Goal: Task Accomplishment & Management: Use online tool/utility

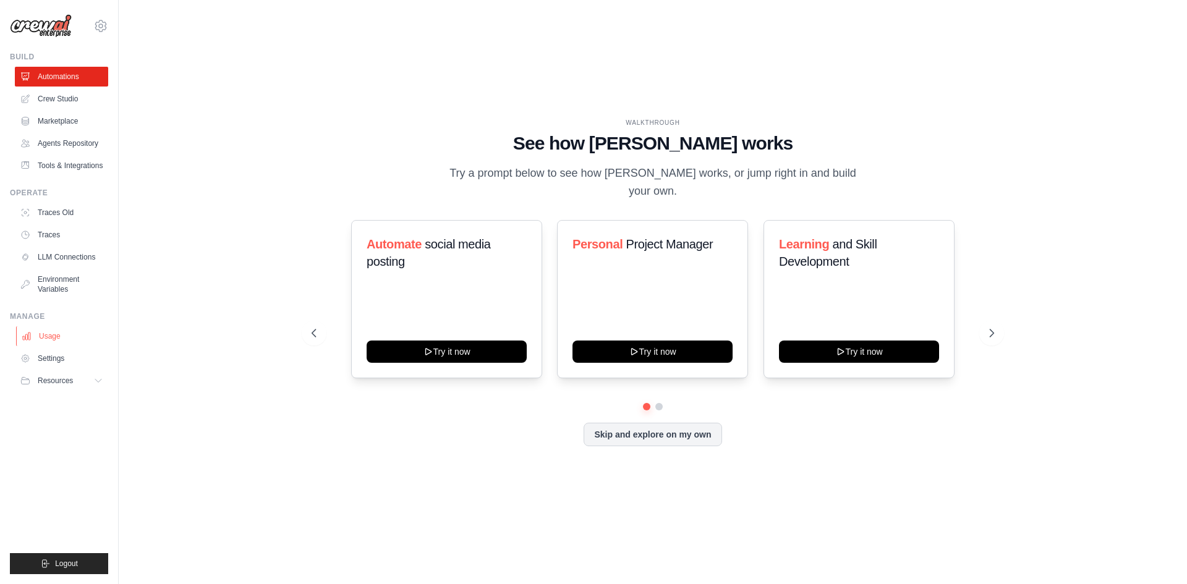
click at [54, 337] on link "Usage" at bounding box center [62, 336] width 93 height 20
click at [57, 285] on link "Environment Variables" at bounding box center [62, 284] width 93 height 30
click at [77, 143] on link "Agents Repository" at bounding box center [62, 144] width 93 height 20
click at [77, 142] on link "Agents Repository" at bounding box center [62, 144] width 93 height 20
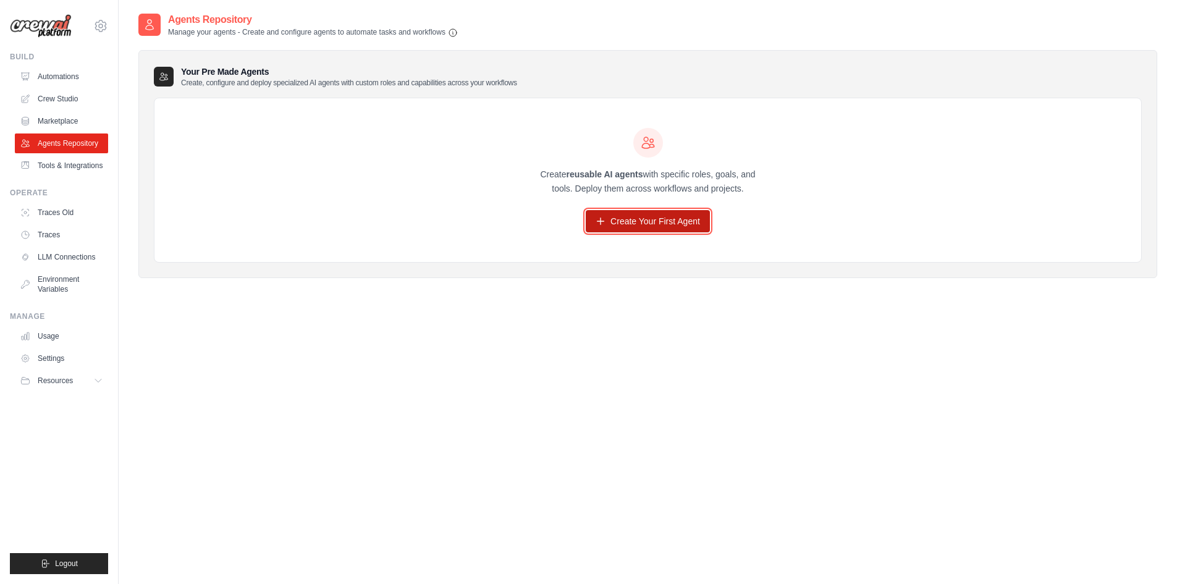
click at [663, 225] on link "Create Your First Agent" at bounding box center [648, 221] width 124 height 22
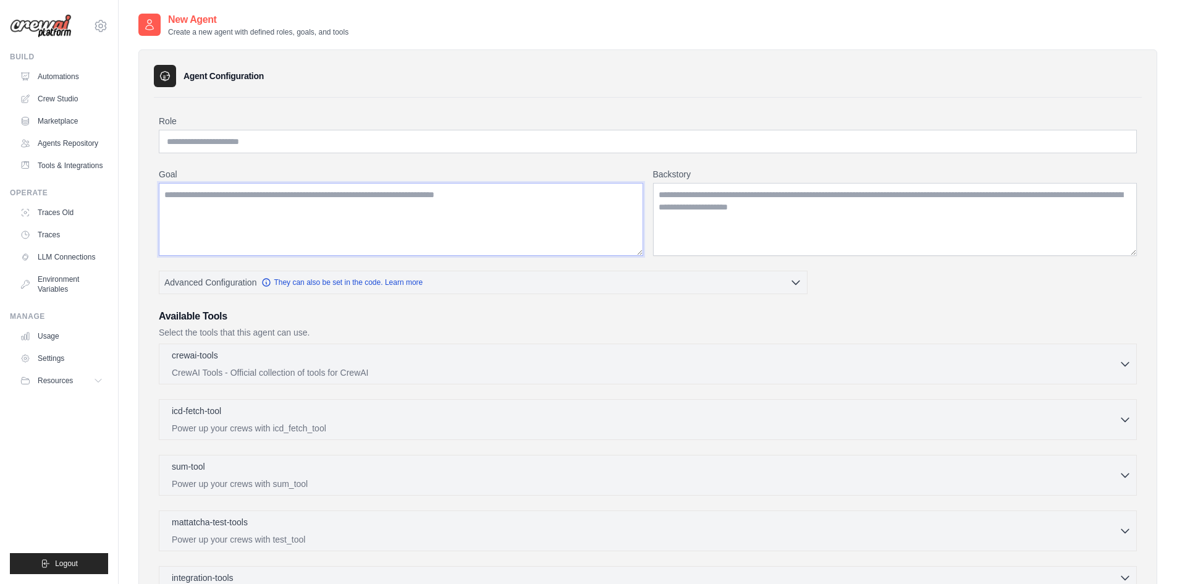
click at [506, 214] on textarea "Goal" at bounding box center [401, 219] width 485 height 73
click at [706, 208] on textarea "Backstory" at bounding box center [895, 219] width 485 height 73
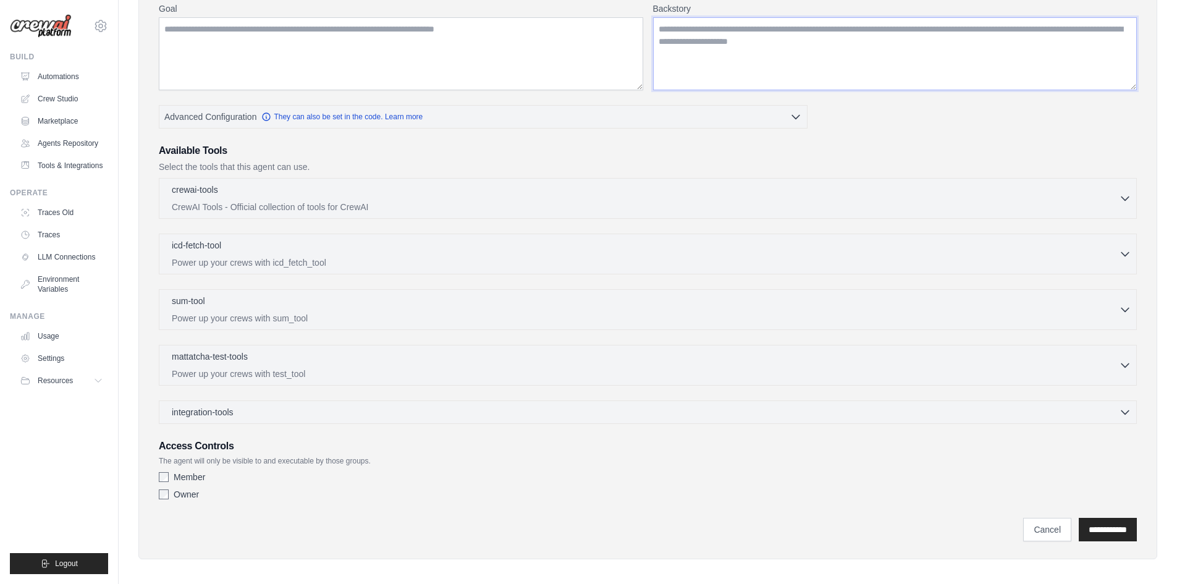
scroll to position [171, 0]
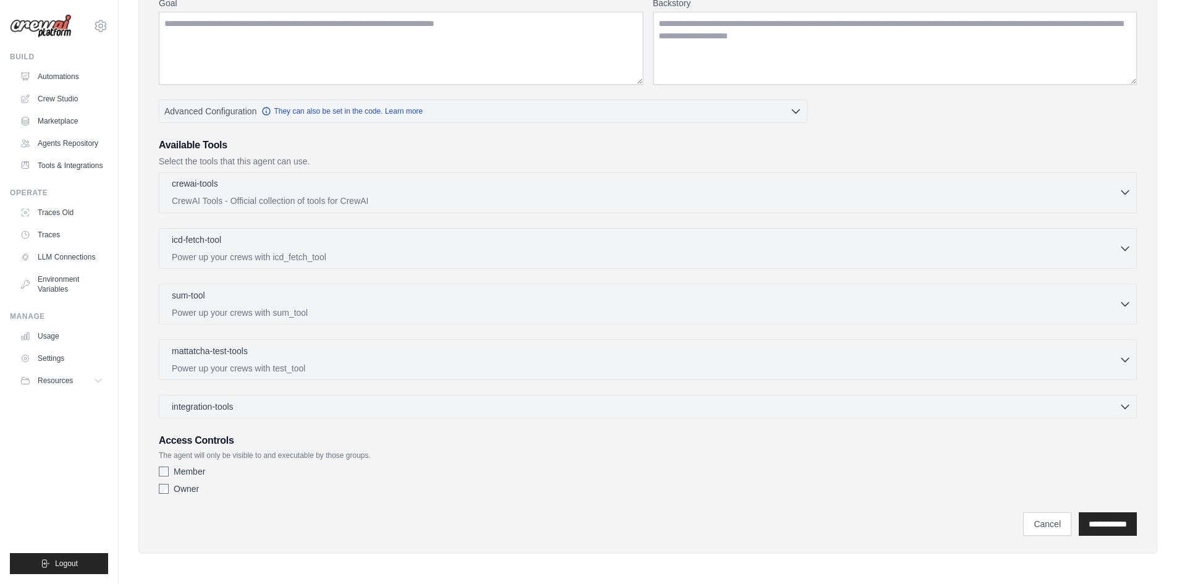
click at [637, 194] on div "crewai-tools 0 selected CrewAI Tools - Official collection of tools for CrewAI" at bounding box center [645, 192] width 947 height 30
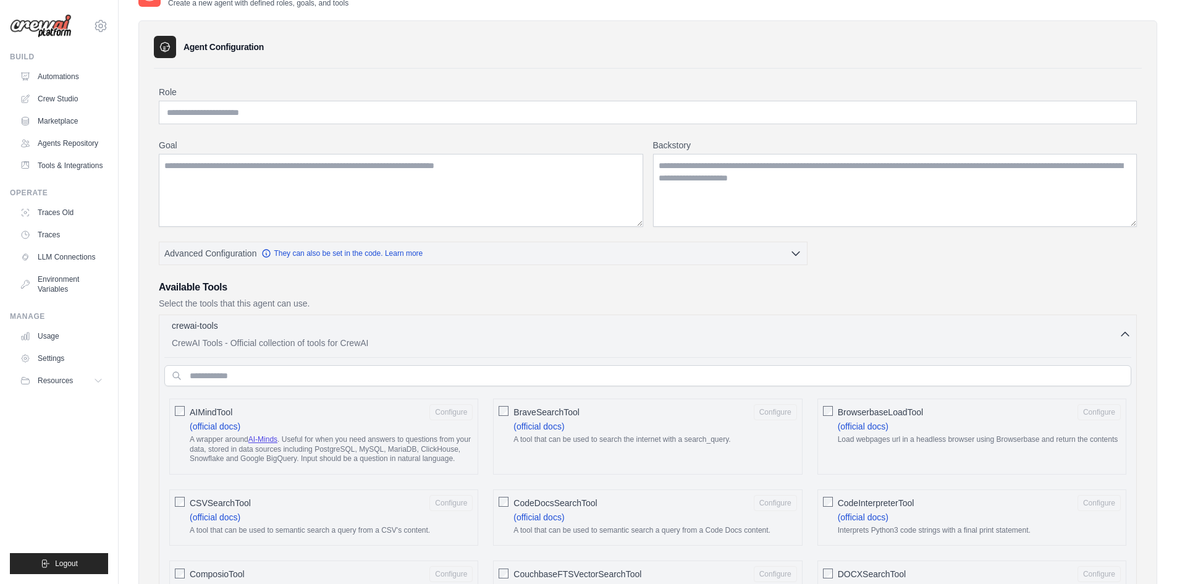
scroll to position [0, 0]
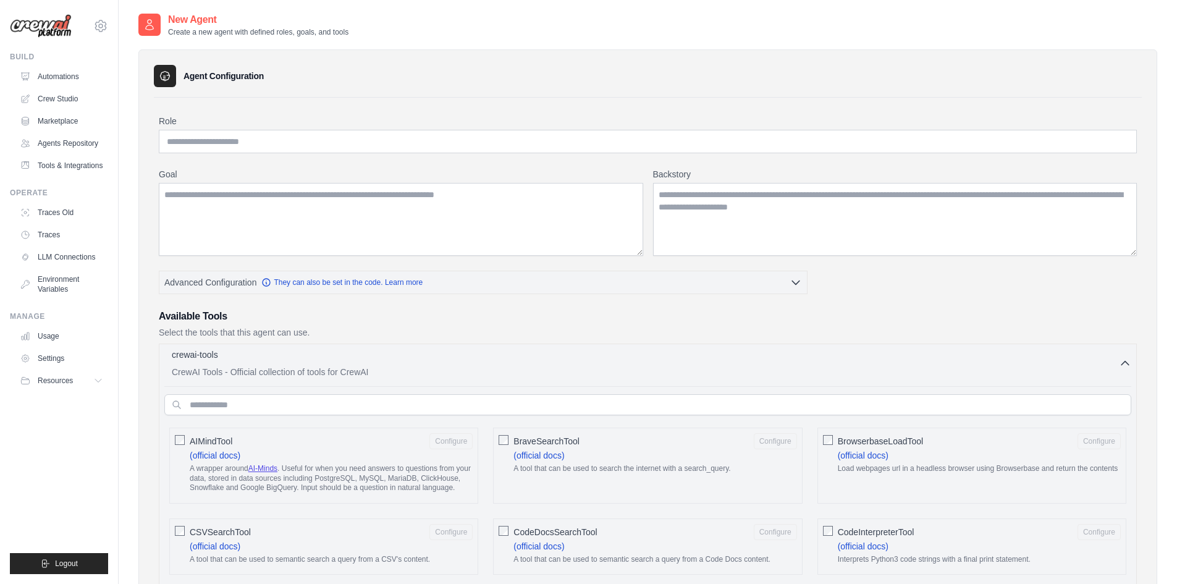
click at [615, 357] on div "crewai-tools 0 selected" at bounding box center [645, 356] width 947 height 15
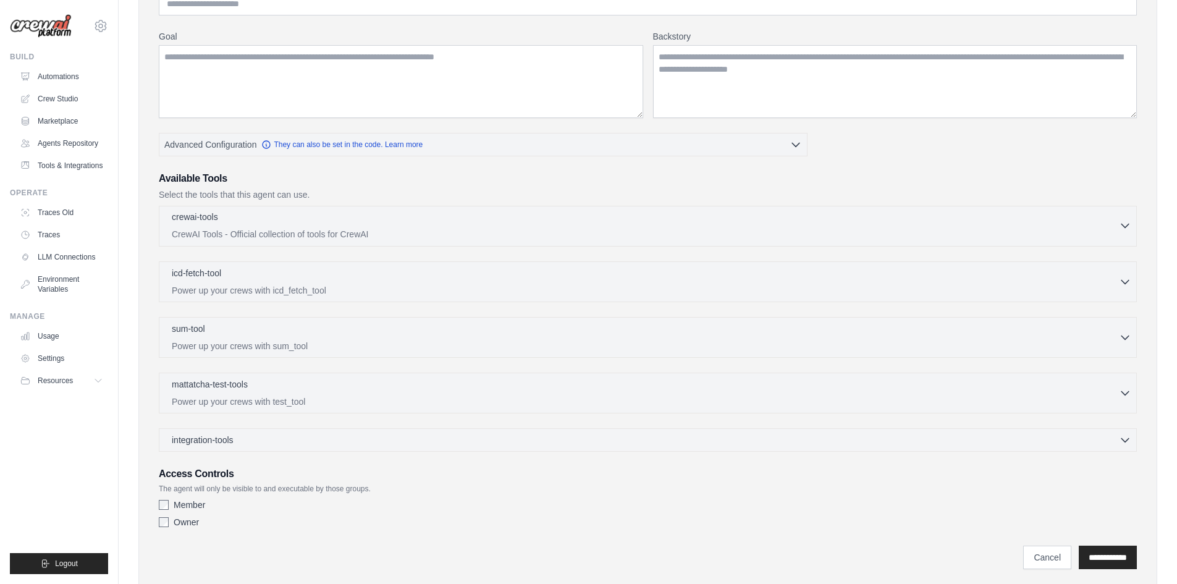
scroll to position [139, 0]
click at [532, 279] on div "icd-fetch-tool 0 selected" at bounding box center [645, 272] width 947 height 15
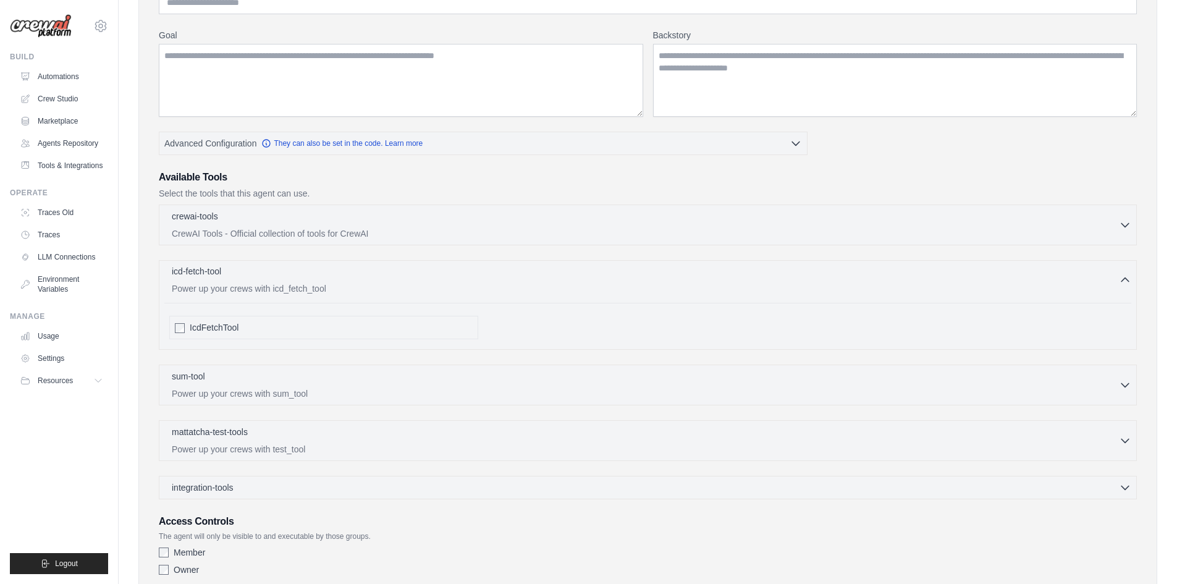
click at [532, 279] on div "icd-fetch-tool 0 selected" at bounding box center [645, 272] width 947 height 15
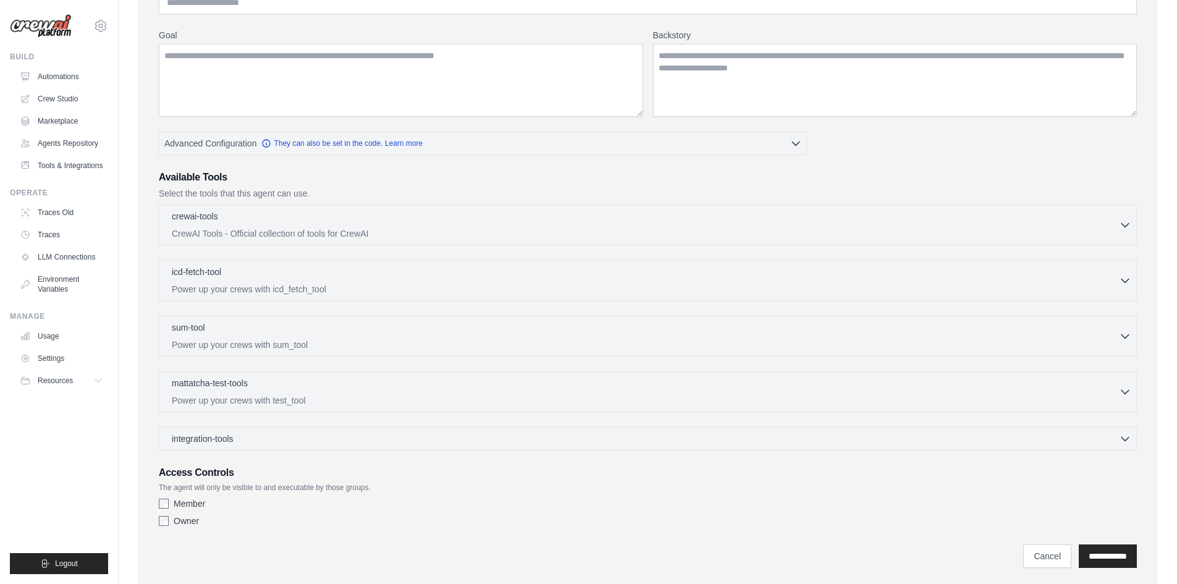
click at [522, 312] on div "crewai-tools 0 selected CrewAI Tools - Official collection of tools for CrewAI" at bounding box center [648, 328] width 978 height 246
click at [522, 323] on div "sum-tool 0 selected" at bounding box center [645, 328] width 947 height 15
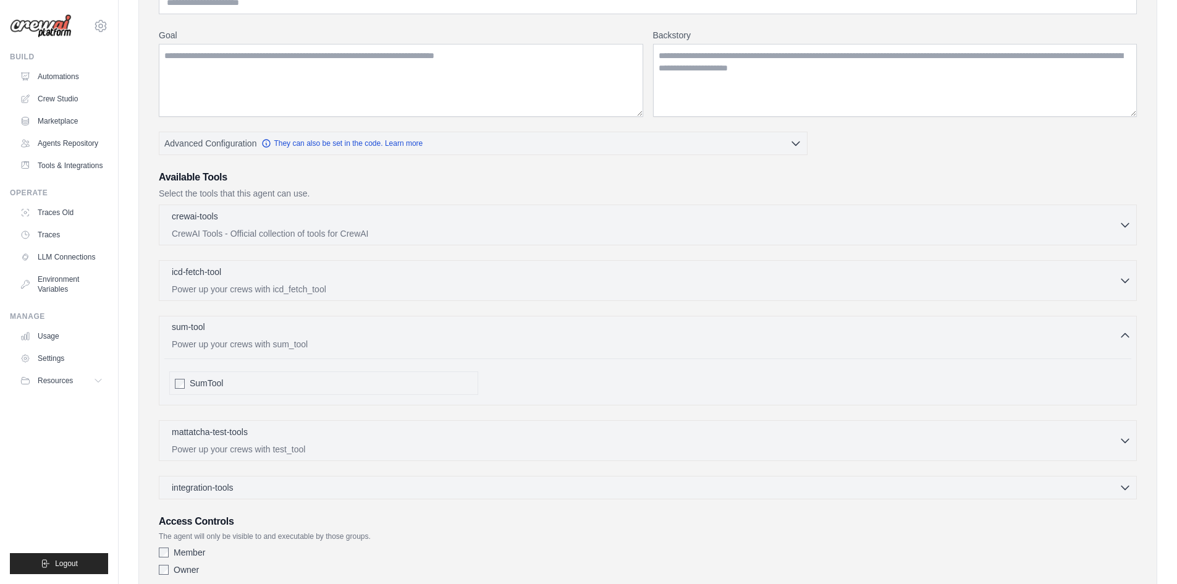
click at [522, 323] on div "sum-tool 0 selected" at bounding box center [645, 328] width 947 height 15
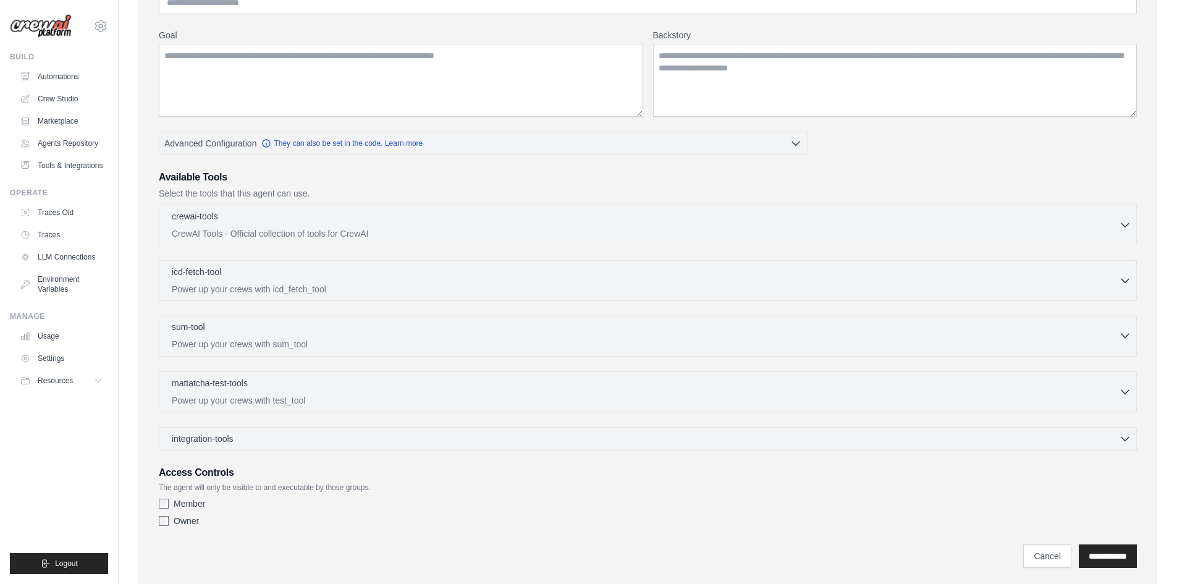
scroll to position [173, 0]
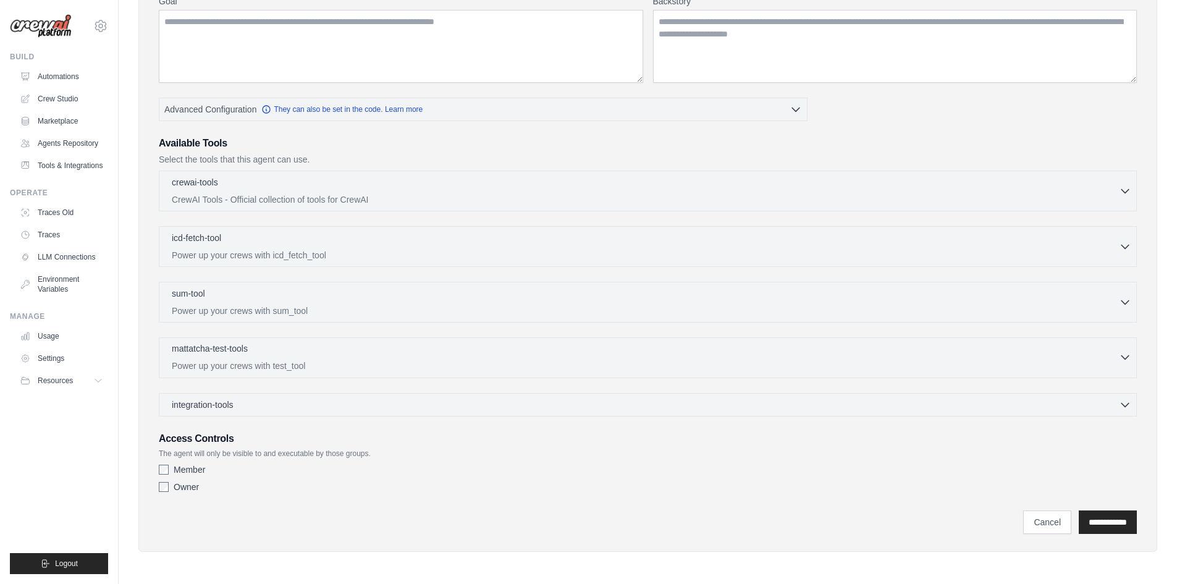
click at [480, 347] on div "mattatcha-test-tools 0 selected" at bounding box center [645, 349] width 947 height 15
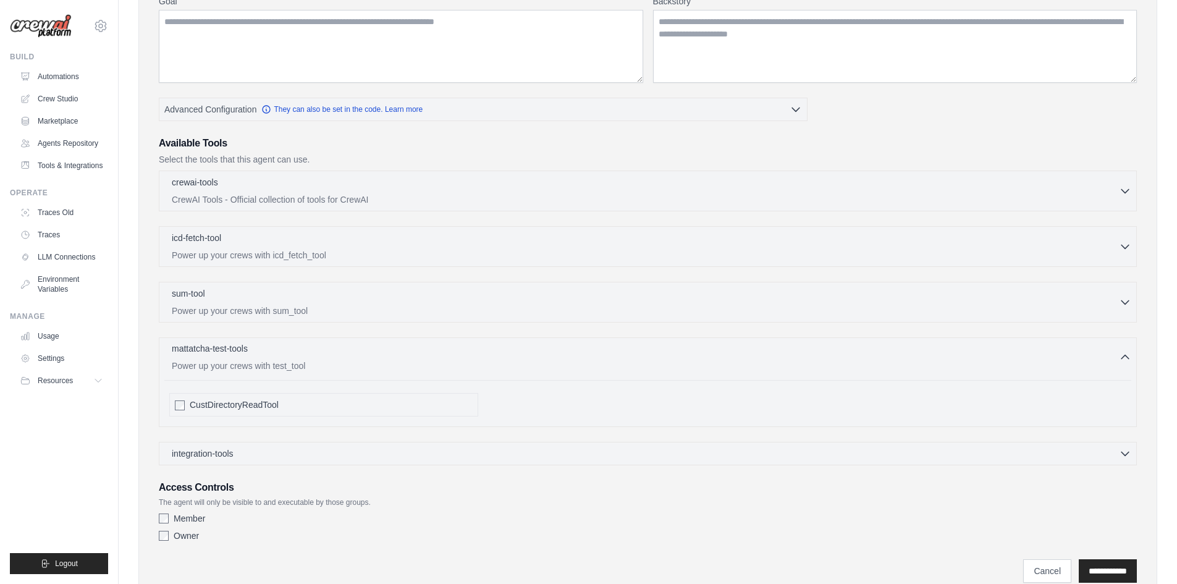
click at [480, 347] on div "mattatcha-test-tools 0 selected" at bounding box center [645, 349] width 947 height 15
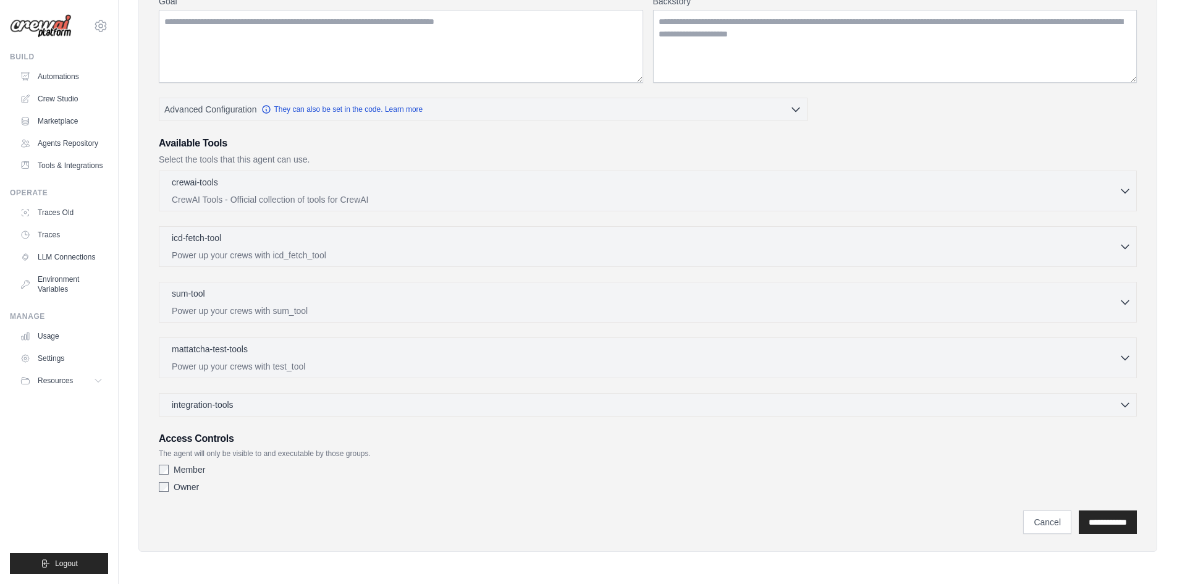
click at [460, 394] on div "integration-tools 0 selected Gmail HubSpot Microsoft Teams" at bounding box center [648, 404] width 978 height 23
click at [460, 399] on div "integration-tools 0 selected" at bounding box center [652, 404] width 960 height 12
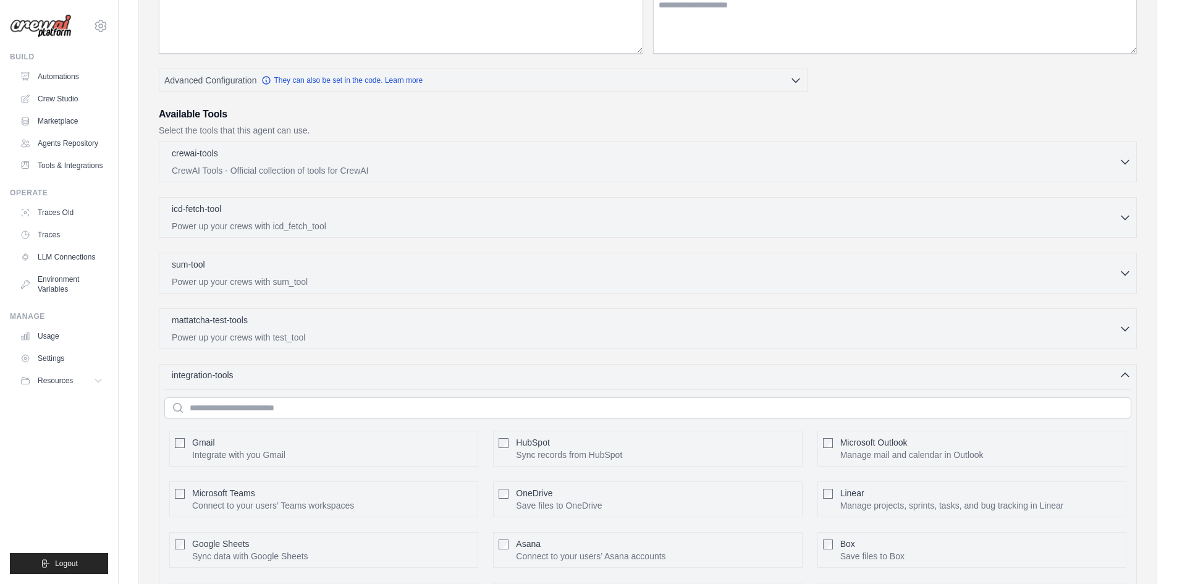
scroll to position [0, 0]
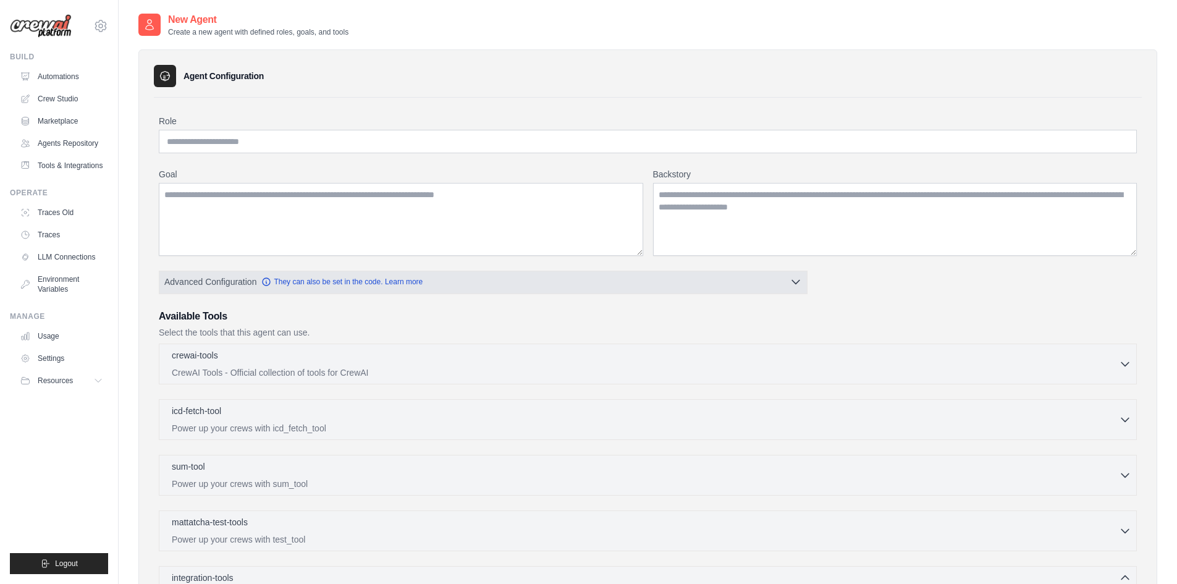
click at [655, 282] on button "Advanced Configuration They can also be set in the code. Learn more" at bounding box center [483, 282] width 648 height 22
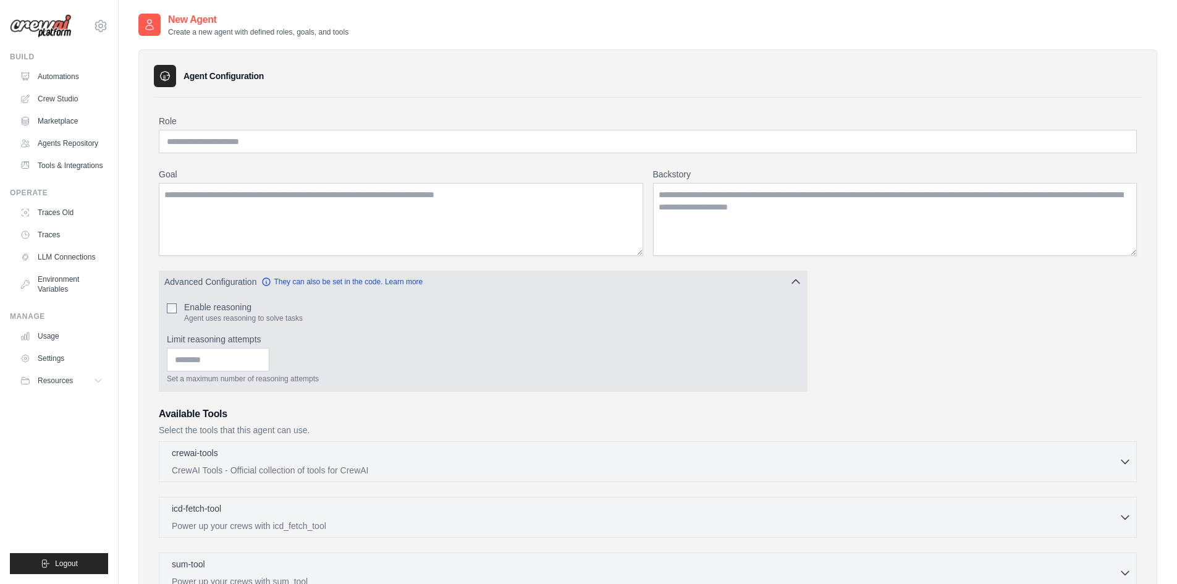
click at [783, 281] on button "Advanced Configuration They can also be set in the code. Learn more" at bounding box center [483, 282] width 648 height 22
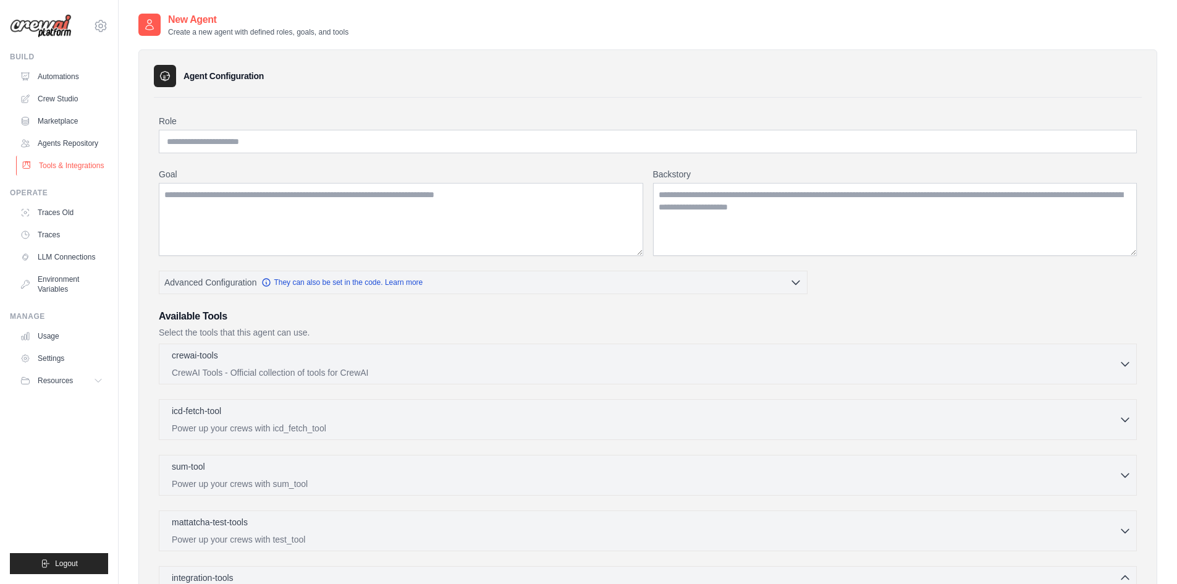
click at [72, 167] on link "Tools & Integrations" at bounding box center [62, 166] width 93 height 20
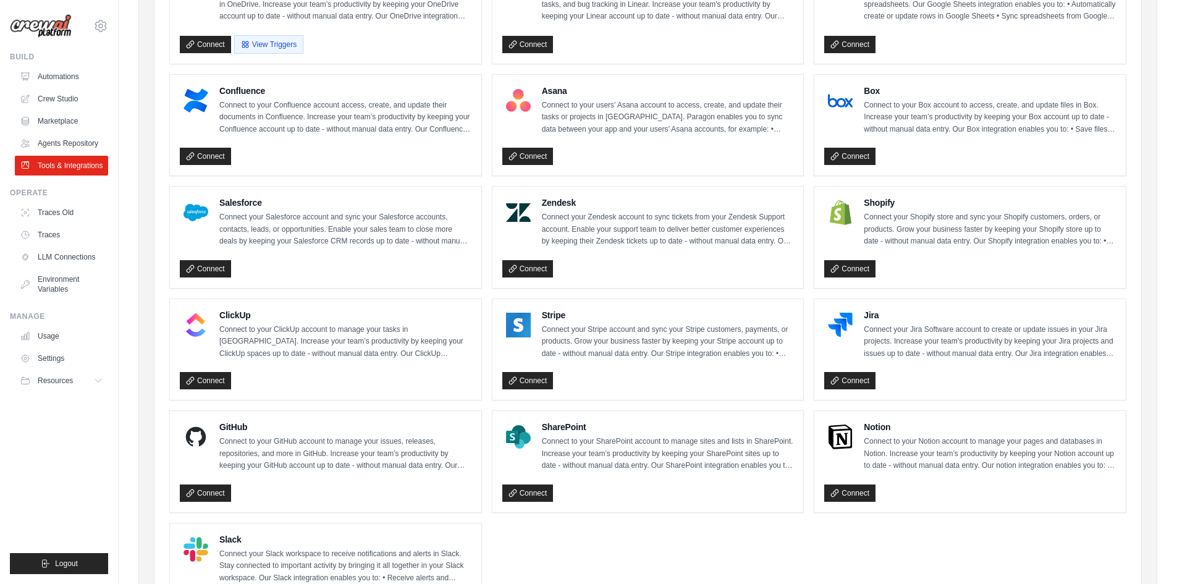
scroll to position [426, 0]
click at [53, 289] on link "Environment Variables" at bounding box center [62, 284] width 93 height 30
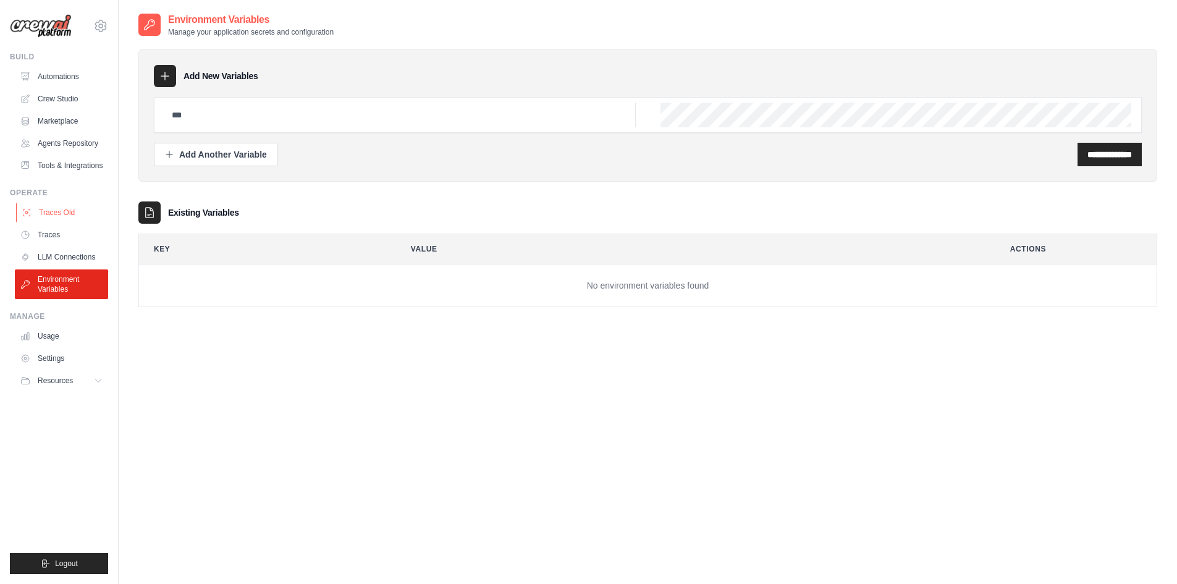
click at [55, 215] on link "Traces Old" at bounding box center [62, 213] width 93 height 20
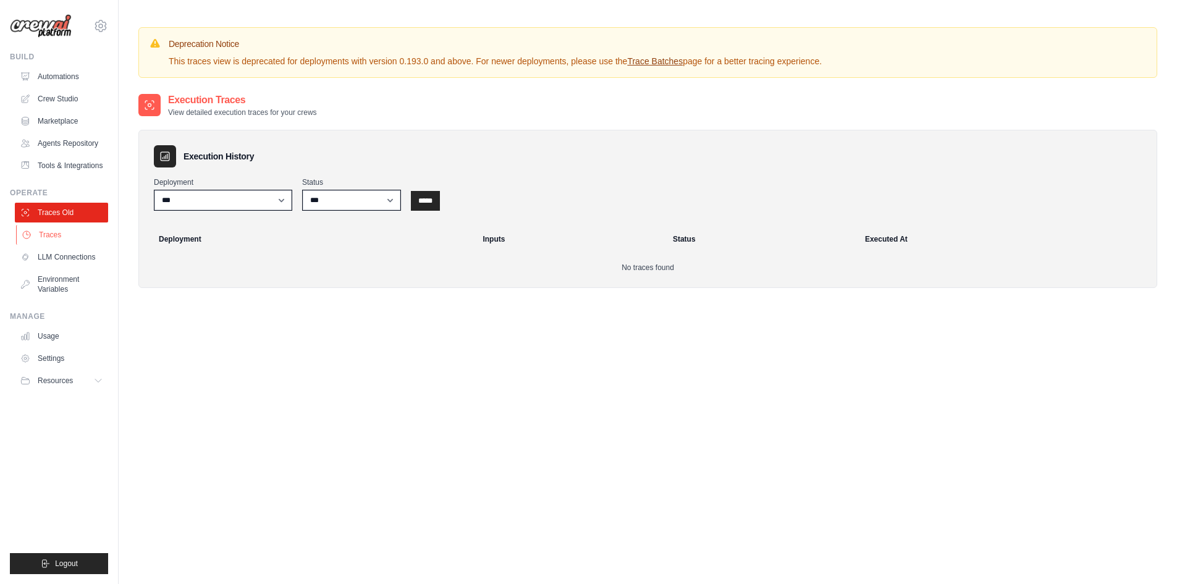
click at [55, 236] on link "Traces" at bounding box center [62, 235] width 93 height 20
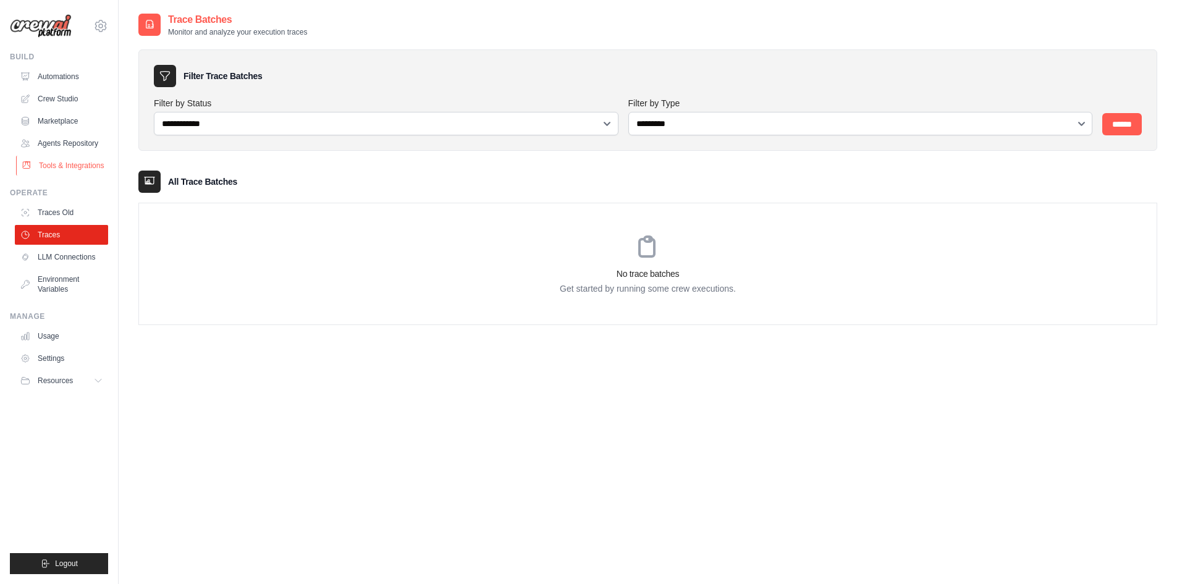
click at [67, 169] on link "Tools & Integrations" at bounding box center [62, 166] width 93 height 20
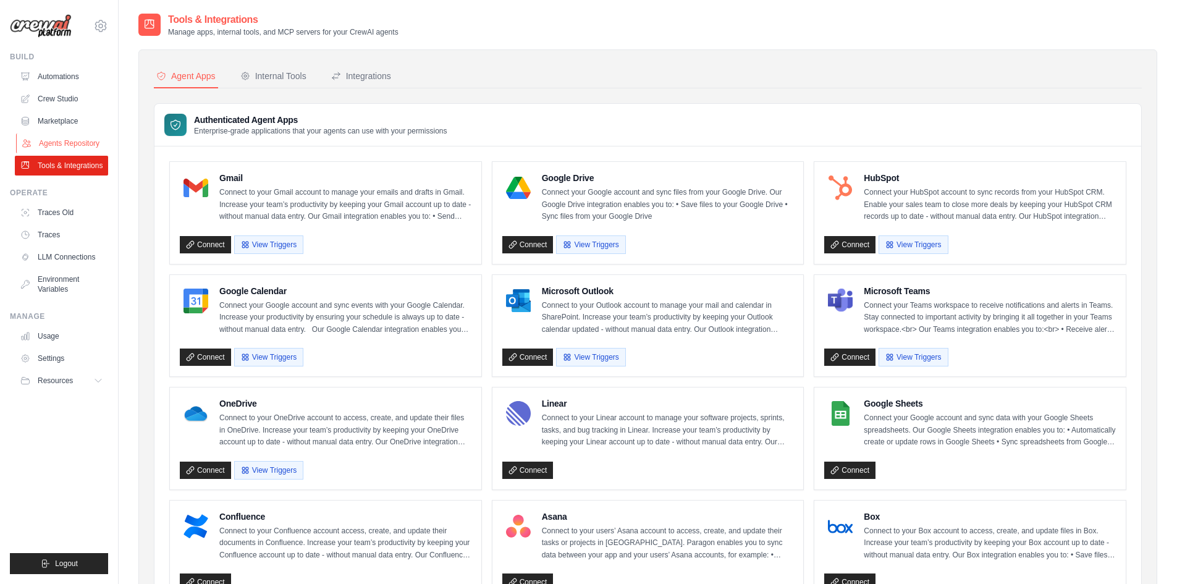
click at [80, 140] on link "Agents Repository" at bounding box center [62, 144] width 93 height 20
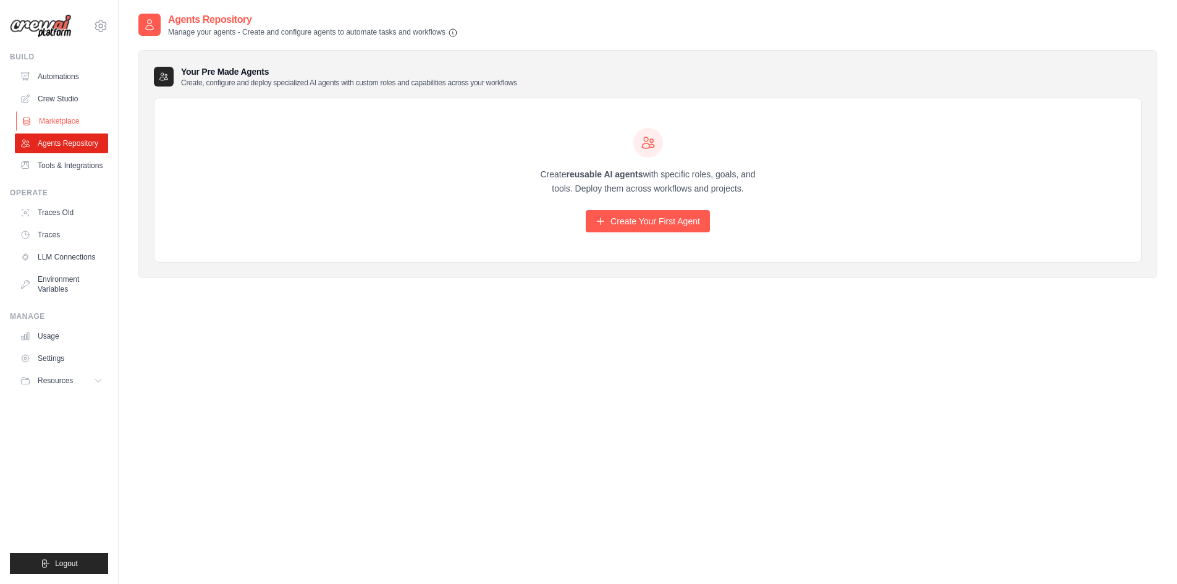
click at [62, 119] on link "Marketplace" at bounding box center [62, 121] width 93 height 20
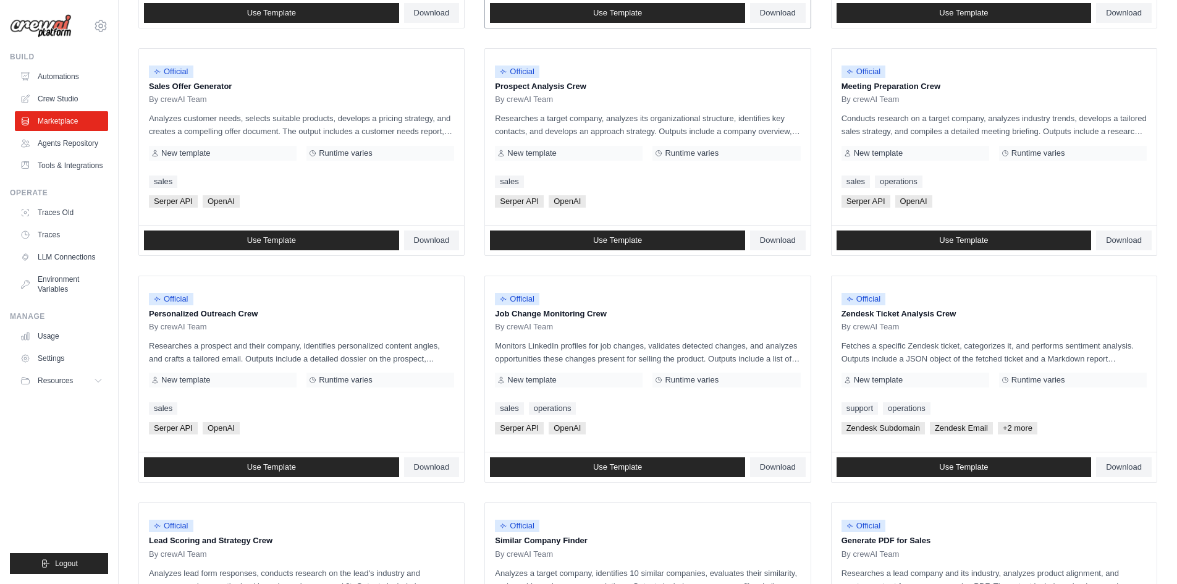
scroll to position [561, 0]
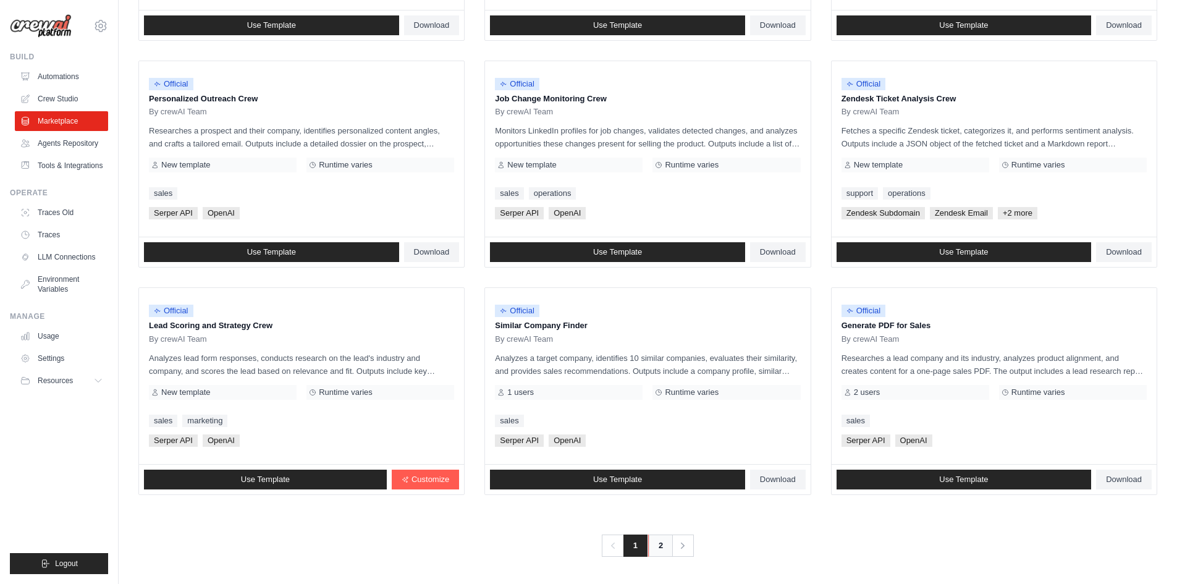
click at [663, 553] on link "2" at bounding box center [660, 546] width 25 height 22
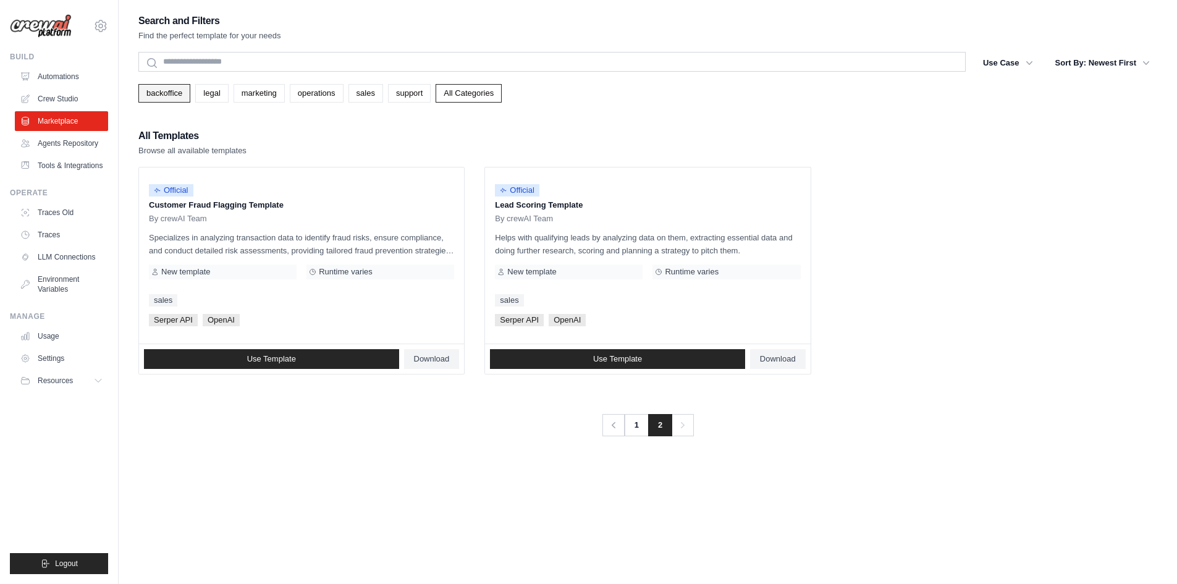
click at [171, 96] on link "backoffice" at bounding box center [164, 93] width 52 height 19
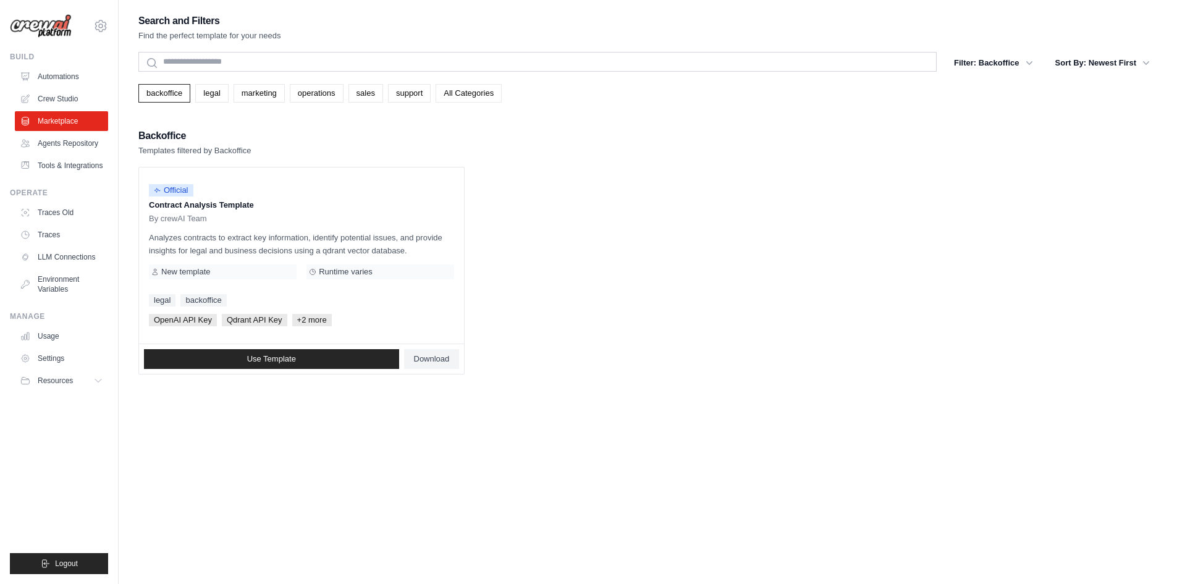
click at [477, 95] on link "All Categories" at bounding box center [469, 93] width 66 height 19
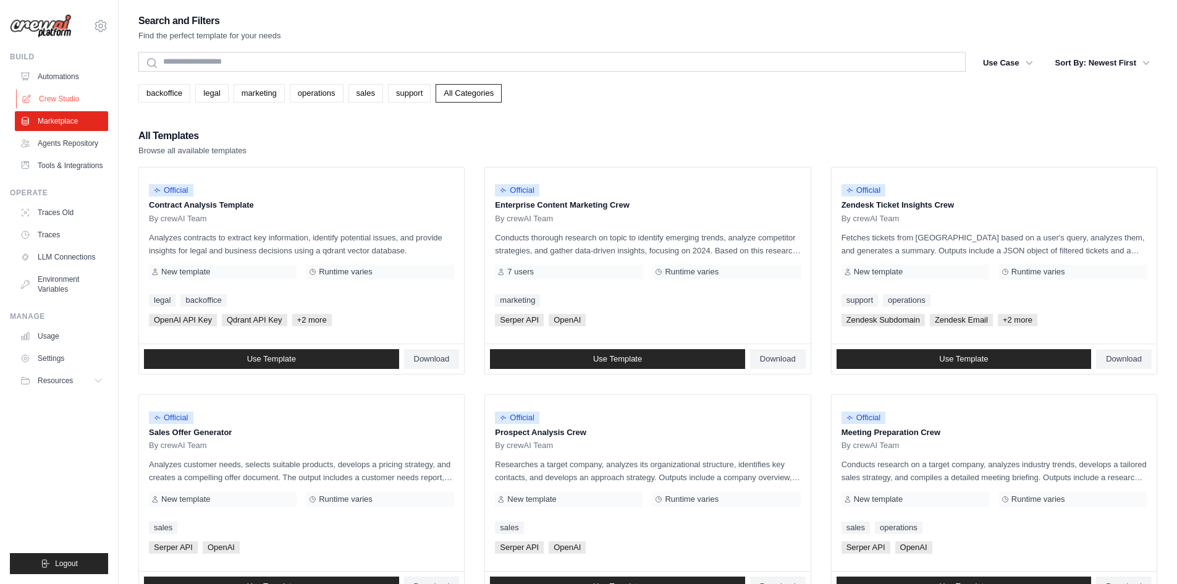
click at [68, 103] on link "Crew Studio" at bounding box center [62, 99] width 93 height 20
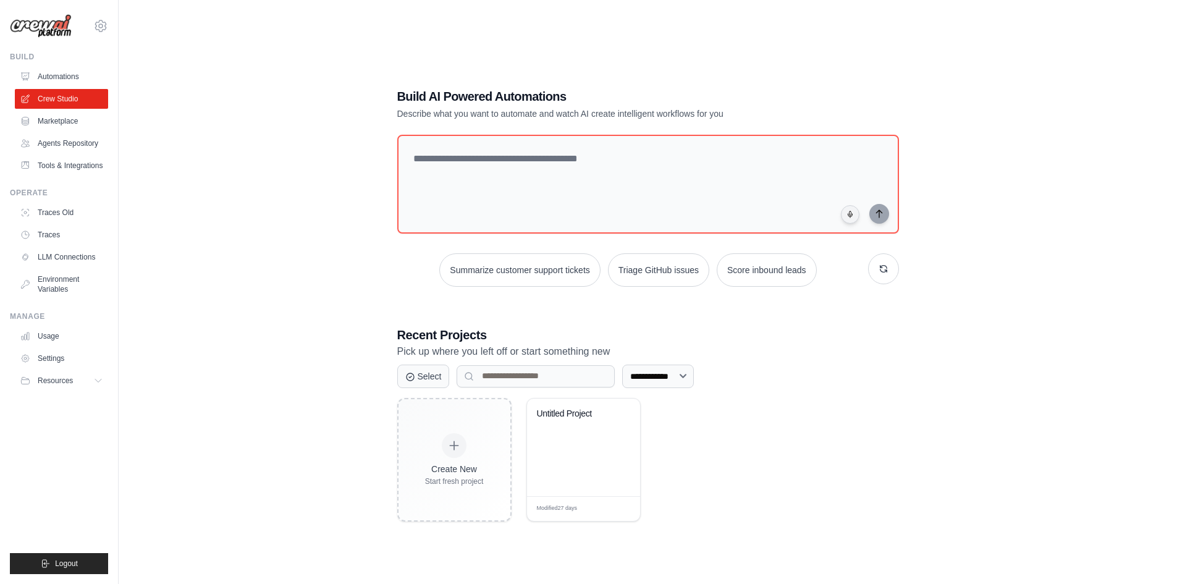
scroll to position [25, 0]
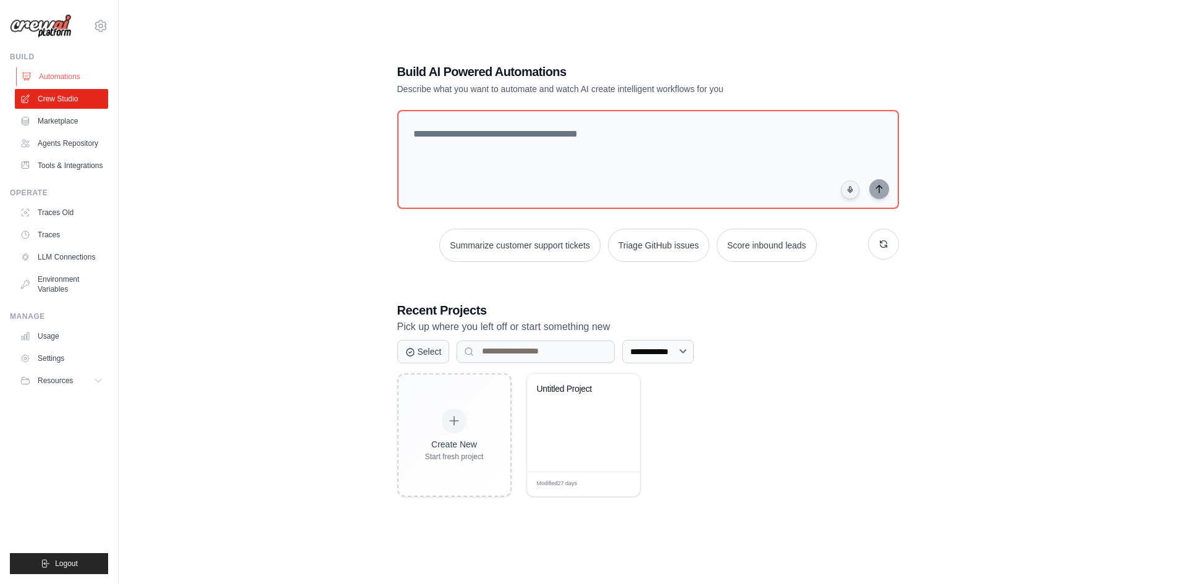
click at [71, 78] on link "Automations" at bounding box center [62, 77] width 93 height 20
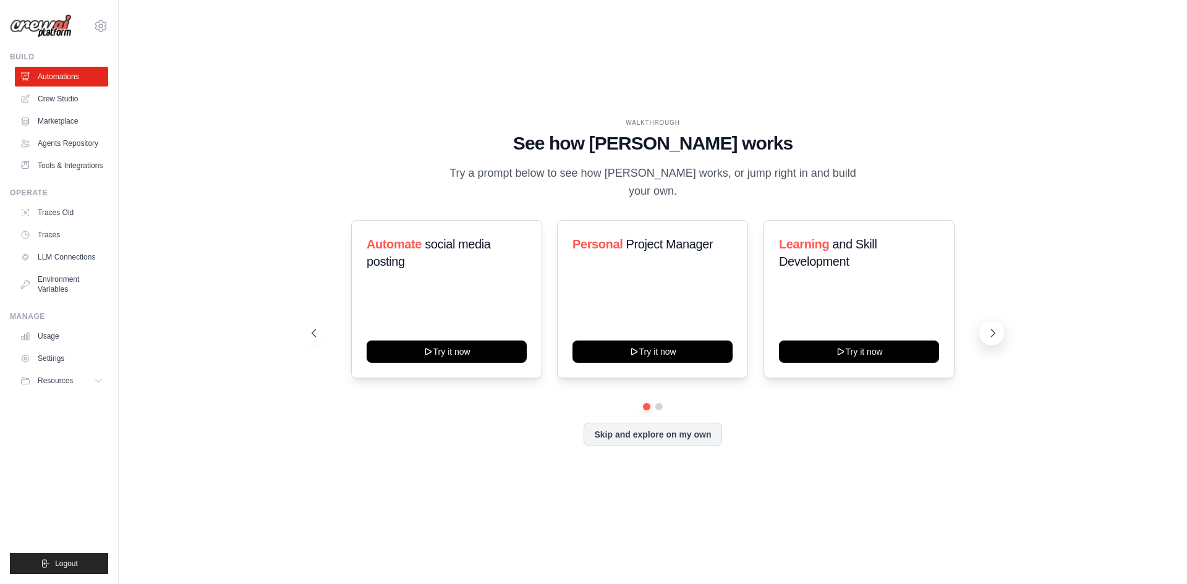
click at [996, 327] on icon at bounding box center [992, 333] width 12 height 12
click at [453, 279] on div "Content Curator Try it now" at bounding box center [446, 299] width 191 height 158
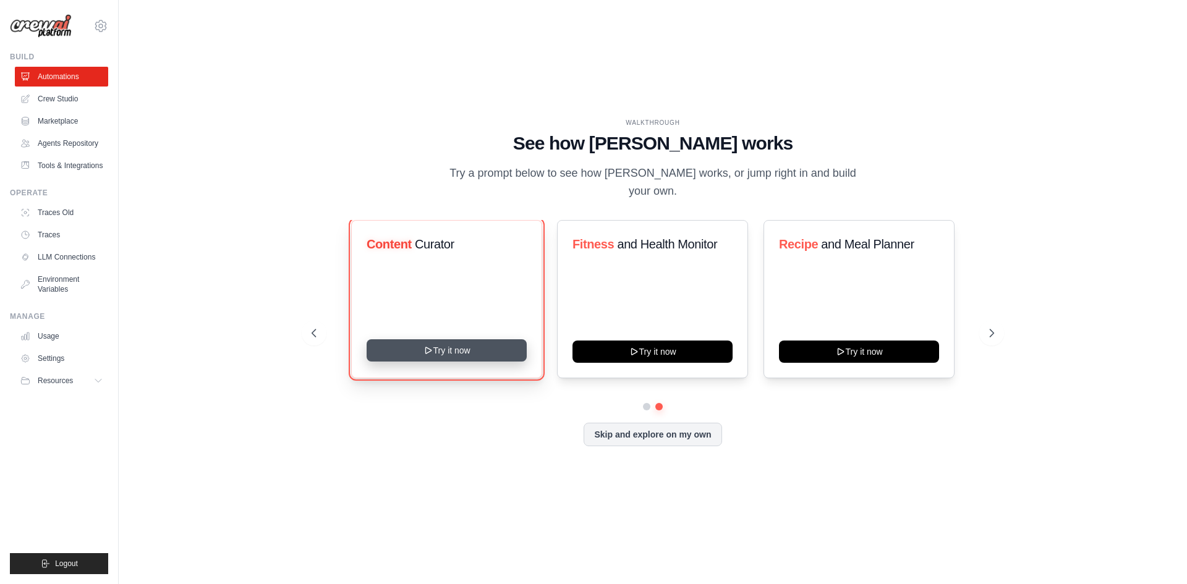
click at [452, 349] on button "Try it now" at bounding box center [447, 350] width 160 height 22
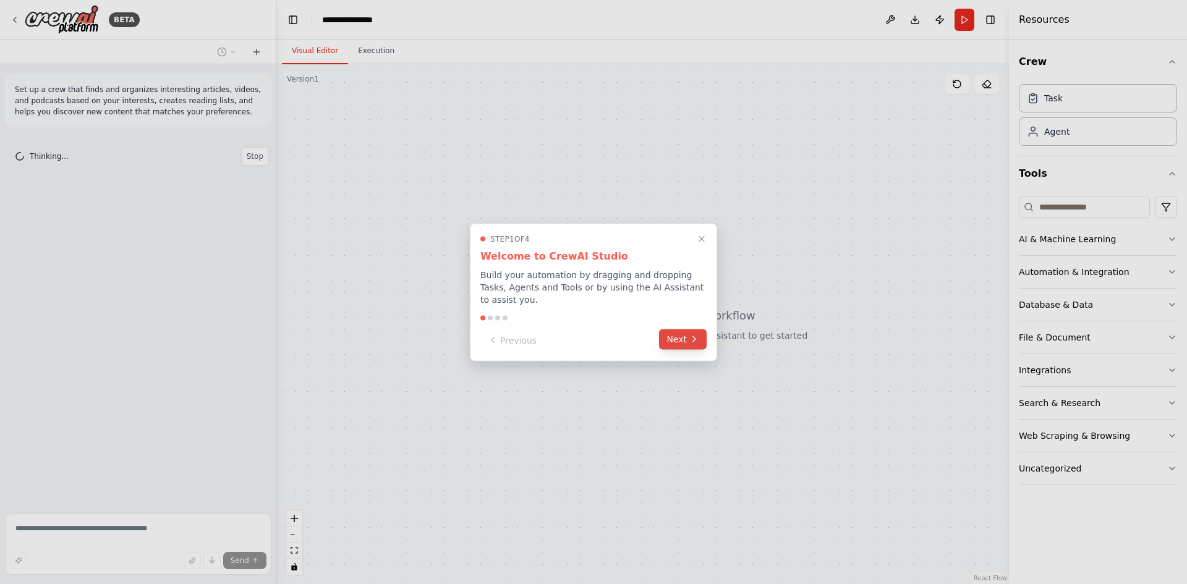
click at [677, 337] on button "Next" at bounding box center [683, 339] width 48 height 20
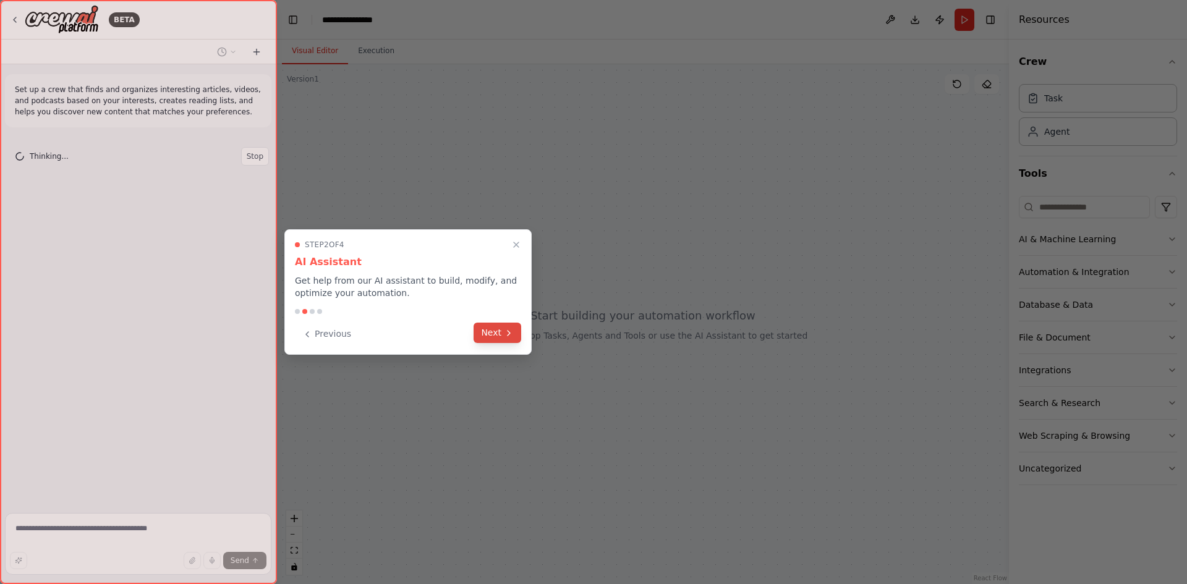
click at [507, 334] on icon at bounding box center [509, 333] width 10 height 10
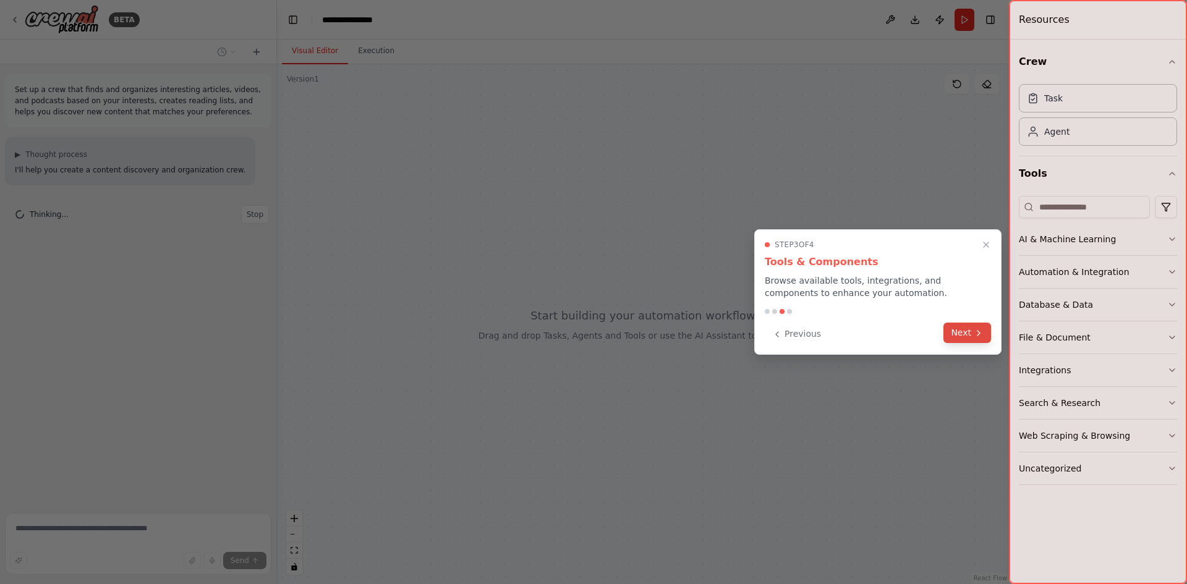
click at [958, 333] on button "Next" at bounding box center [967, 333] width 48 height 20
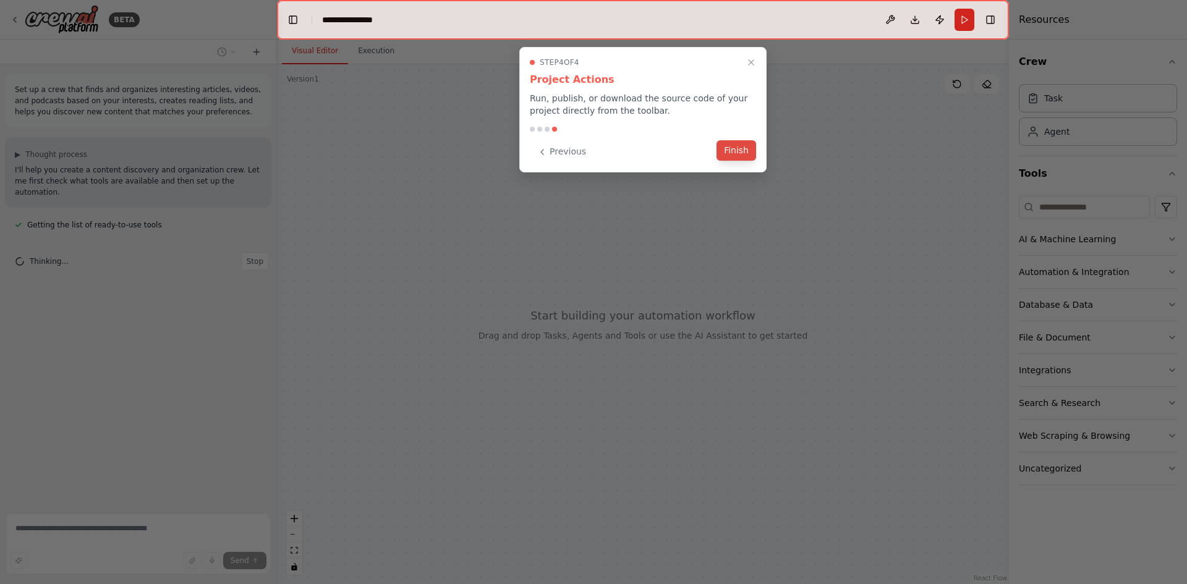
click at [739, 151] on button "Finish" at bounding box center [736, 150] width 40 height 20
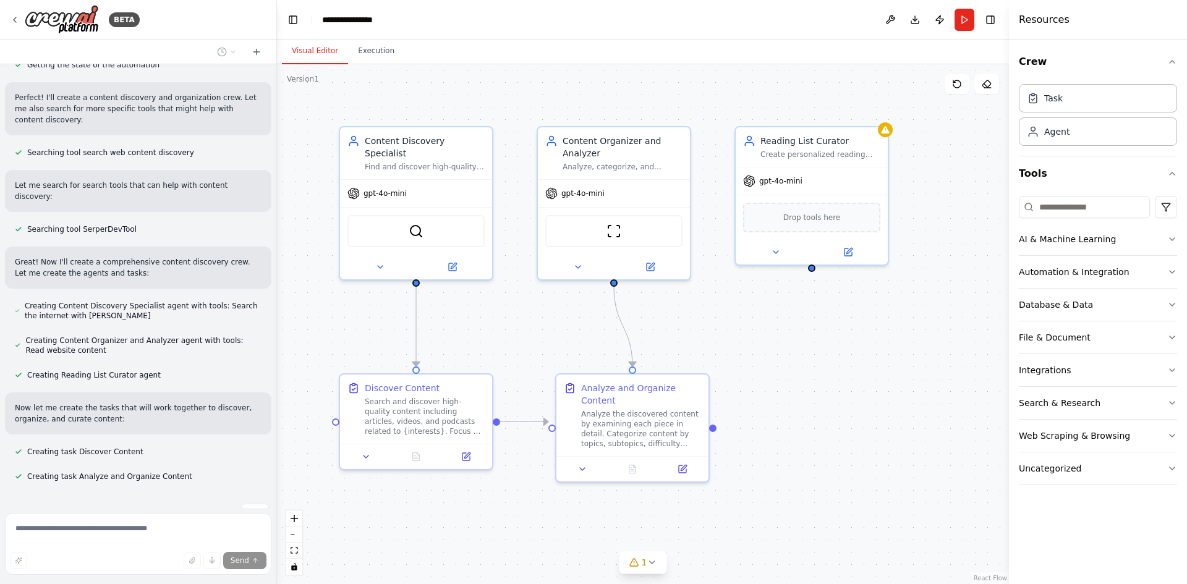
scroll to position [250, 0]
